Goal: Find specific page/section: Find specific page/section

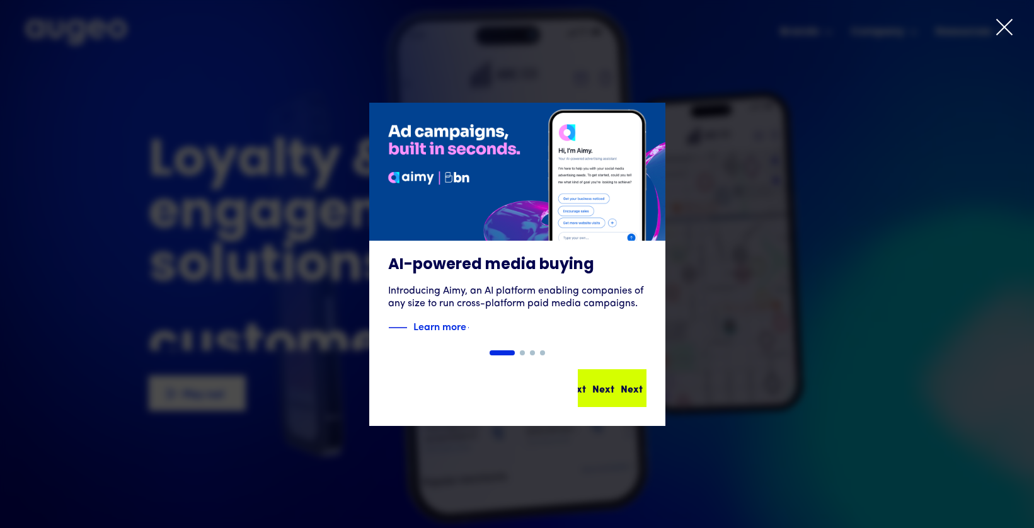
click at [618, 399] on div "Next Next Next Next" at bounding box center [612, 387] width 66 height 35
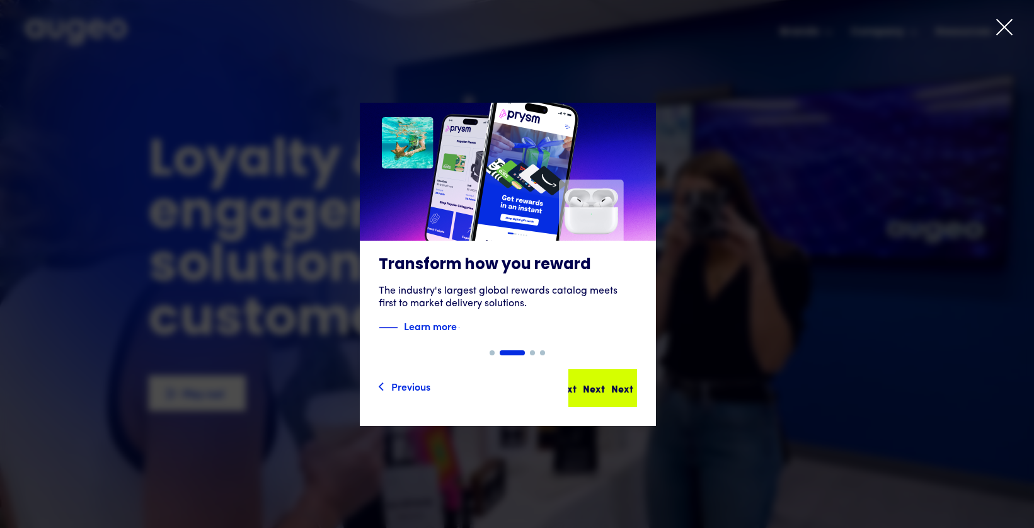
click at [608, 396] on div "Next Next Next Next" at bounding box center [602, 387] width 66 height 35
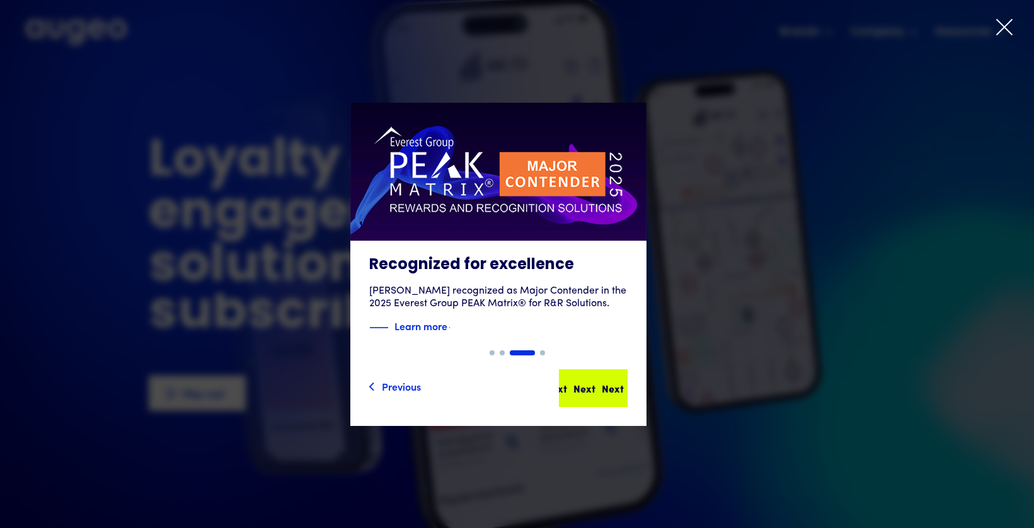
click at [608, 395] on div "Next Next Next Next" at bounding box center [593, 387] width 66 height 35
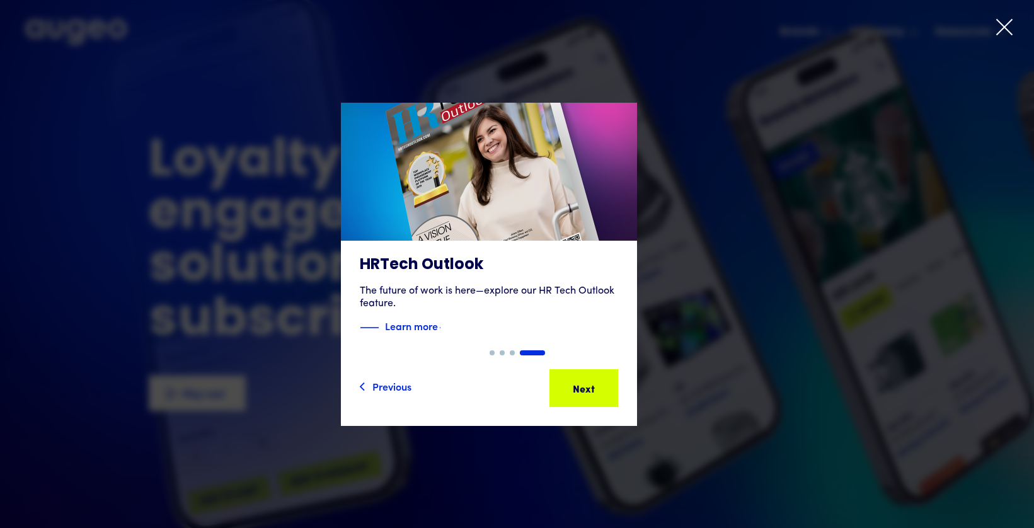
click at [608, 395] on div "Next Next Next Next" at bounding box center [584, 387] width 66 height 35
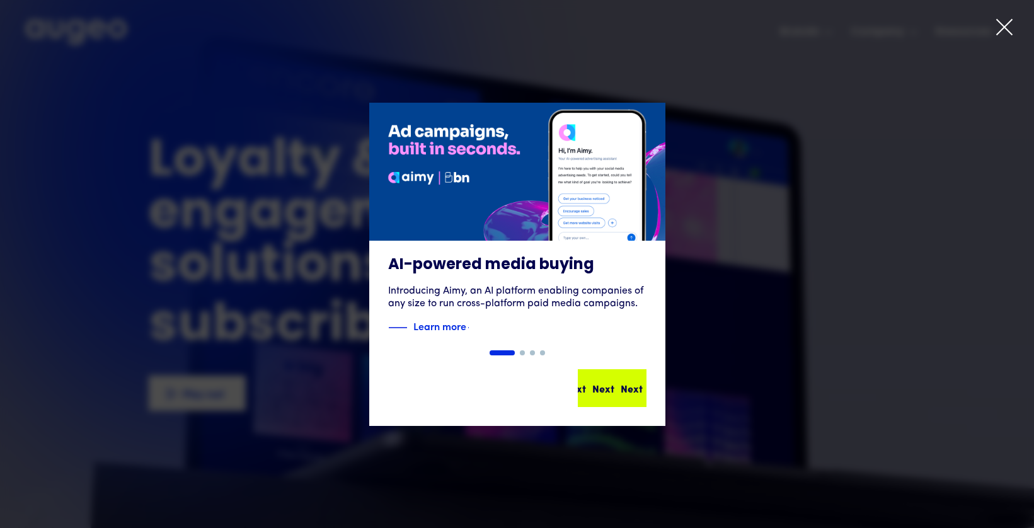
click at [608, 395] on div "Next Next Next Next" at bounding box center [612, 387] width 66 height 35
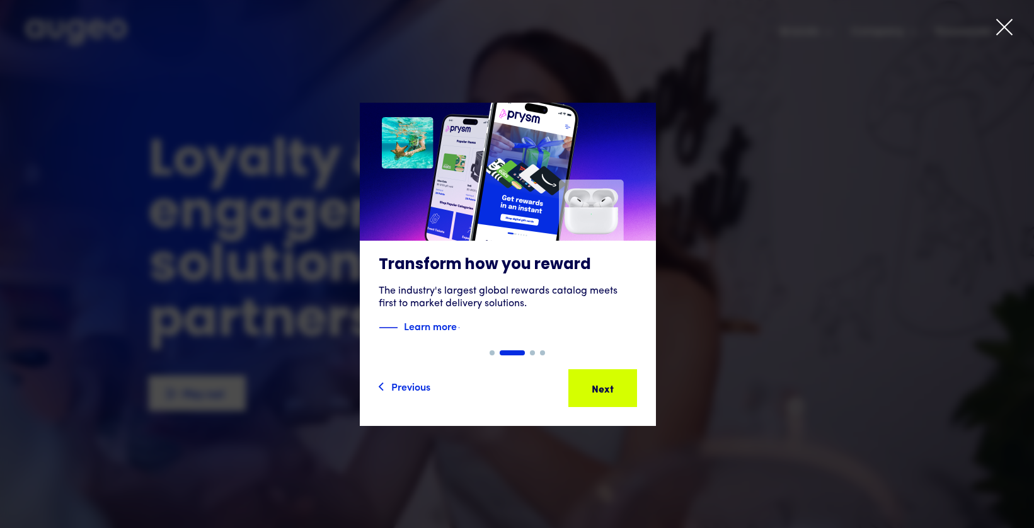
click at [608, 395] on div "Next Next Next Next" at bounding box center [602, 387] width 66 height 35
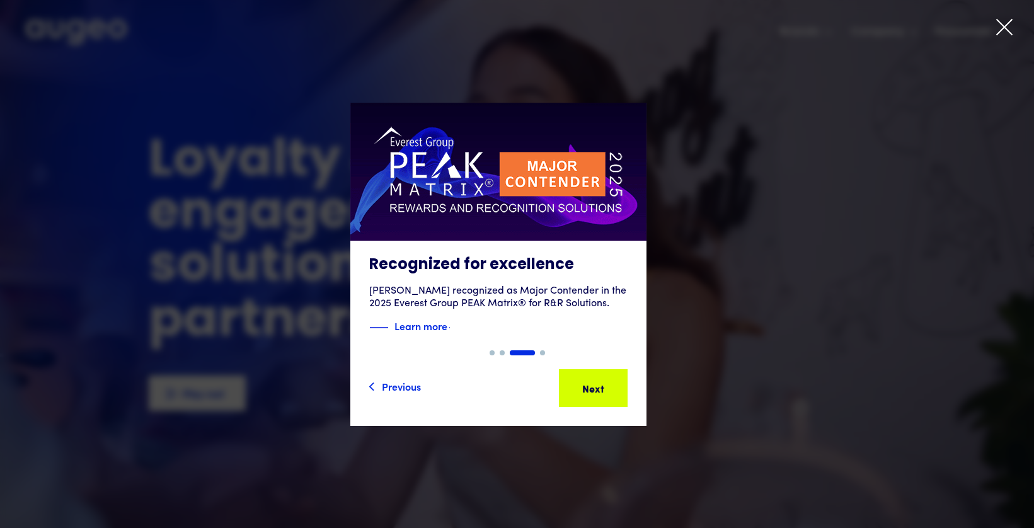
click at [608, 395] on div "Next Next Next Next" at bounding box center [593, 387] width 66 height 35
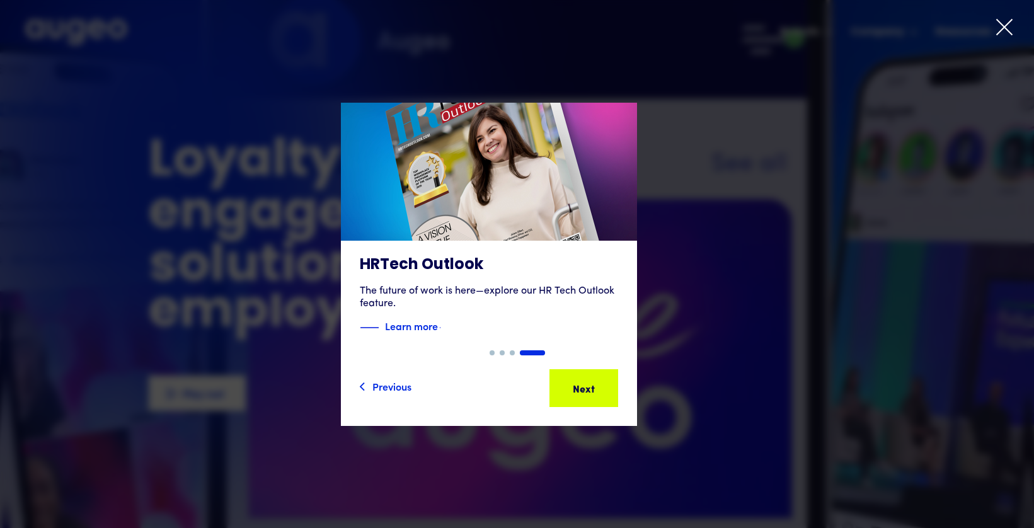
click at [608, 395] on div "Next Next Next Next" at bounding box center [584, 387] width 66 height 35
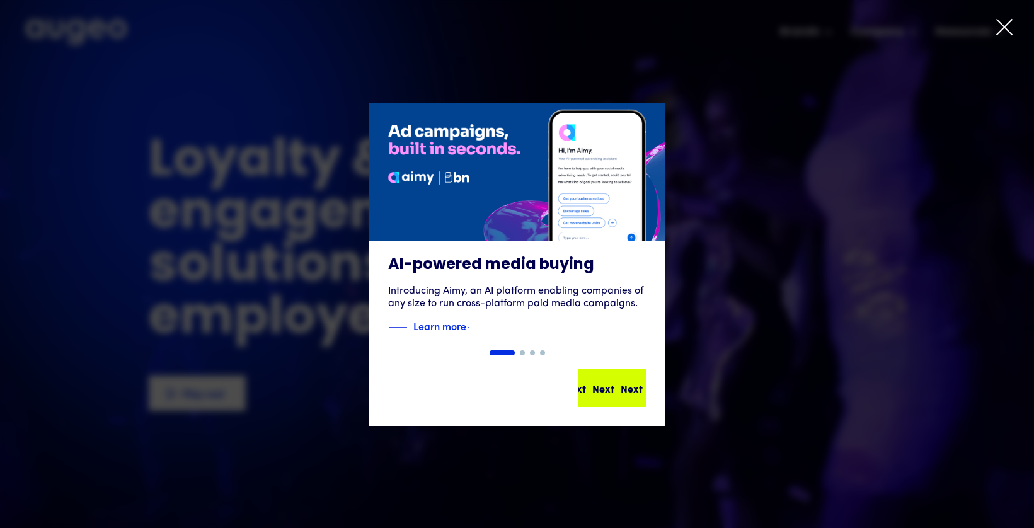
click at [608, 395] on div "Next Next Next Next" at bounding box center [612, 387] width 66 height 35
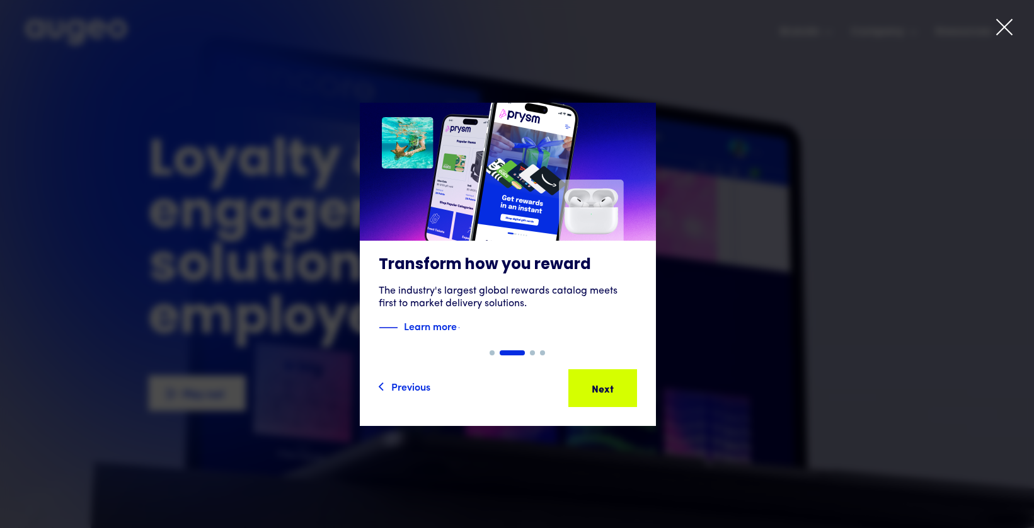
click at [608, 395] on div "Next Next Next Next" at bounding box center [602, 387] width 66 height 35
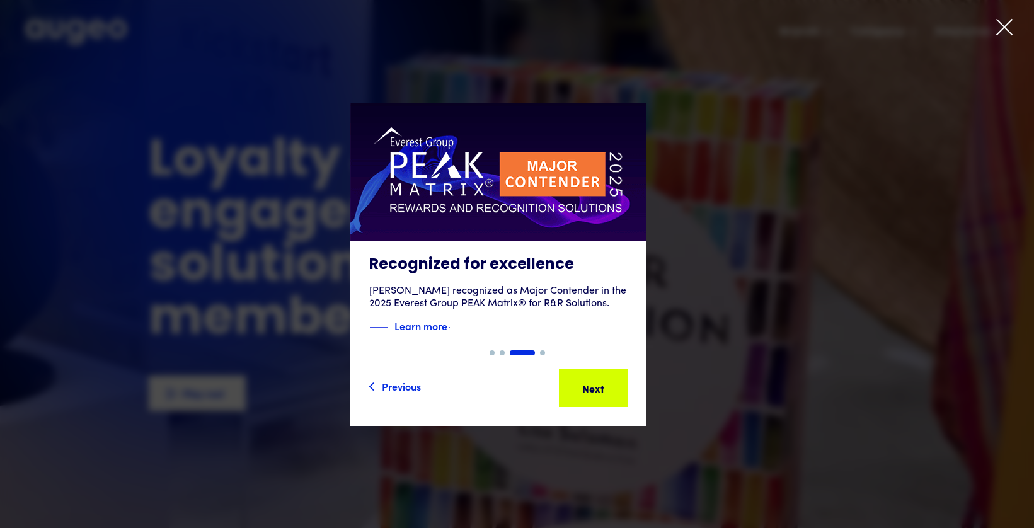
click at [1004, 24] on icon at bounding box center [1004, 27] width 19 height 19
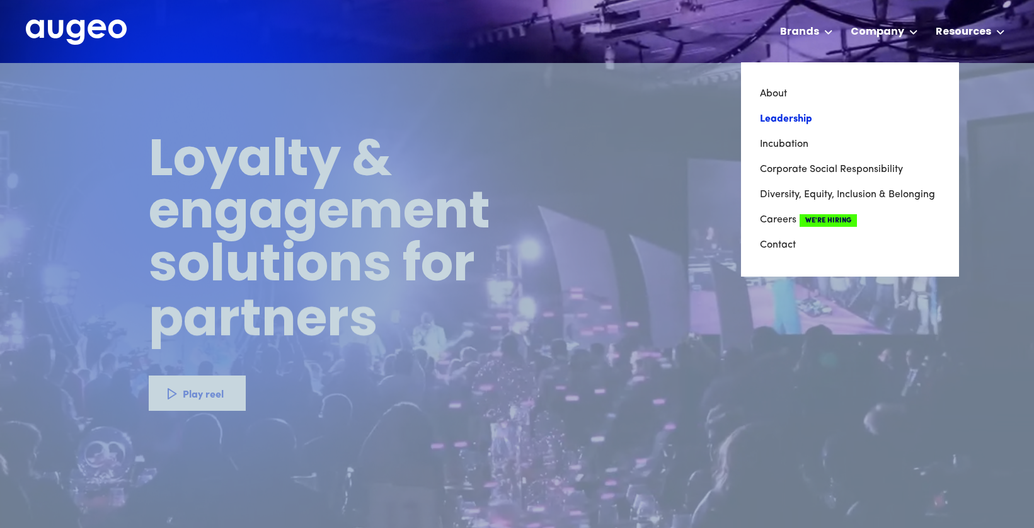
click at [797, 122] on link "Leadership" at bounding box center [850, 118] width 180 height 25
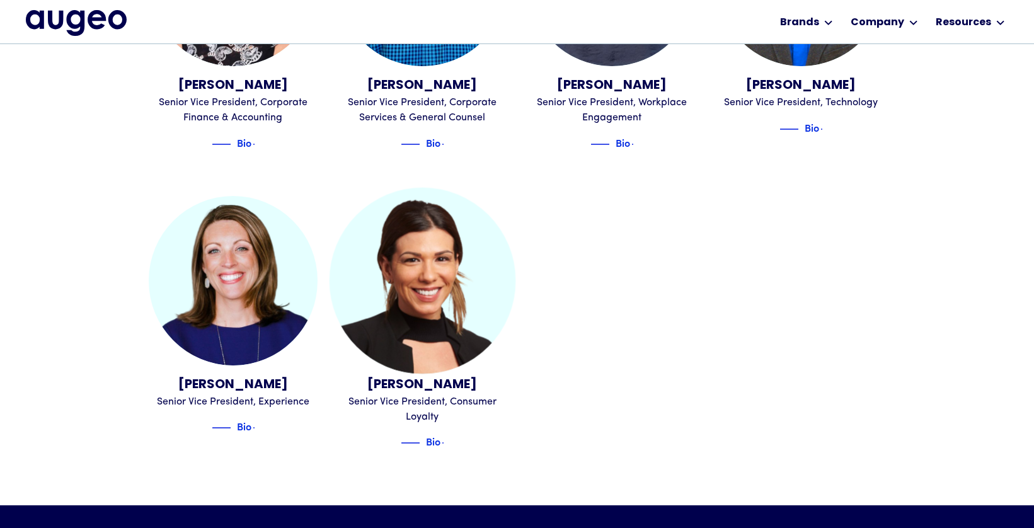
scroll to position [1481, 0]
